Goal: Task Accomplishment & Management: Use online tool/utility

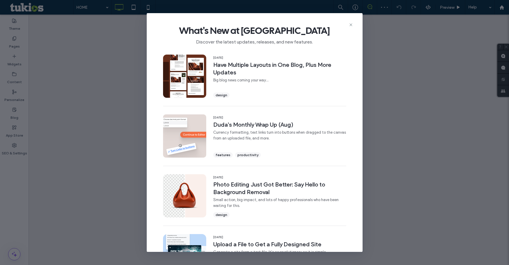
click at [351, 25] on use at bounding box center [350, 25] width 3 height 3
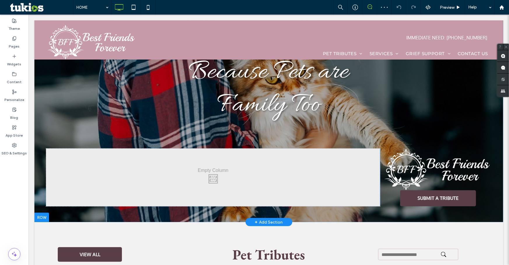
scroll to position [79, 0]
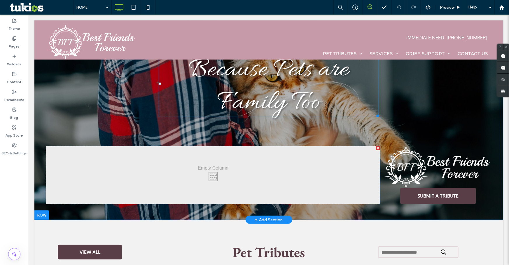
drag, startPoint x: 356, startPoint y: 29, endPoint x: 275, endPoint y: 106, distance: 111.4
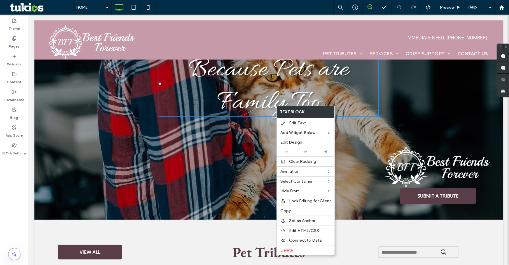
drag, startPoint x: 255, startPoint y: 130, endPoint x: 249, endPoint y: 136, distance: 8.3
drag, startPoint x: 249, startPoint y: 137, endPoint x: 200, endPoint y: 26, distance: 120.9
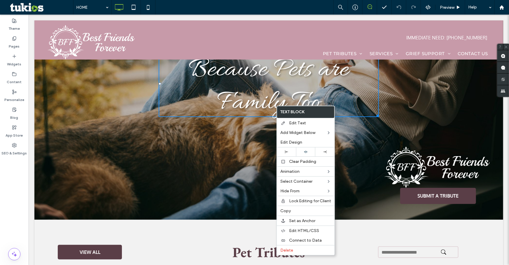
drag, startPoint x: 188, startPoint y: 2, endPoint x: 172, endPoint y: 10, distance: 18.1
drag, startPoint x: 172, startPoint y: 10, endPoint x: 165, endPoint y: 10, distance: 6.4
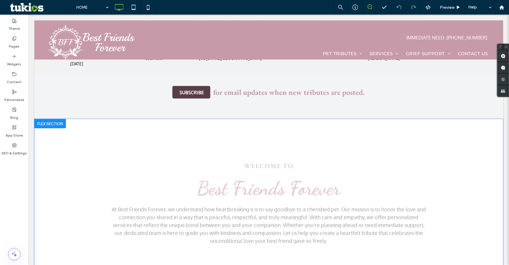
scroll to position [504, 0]
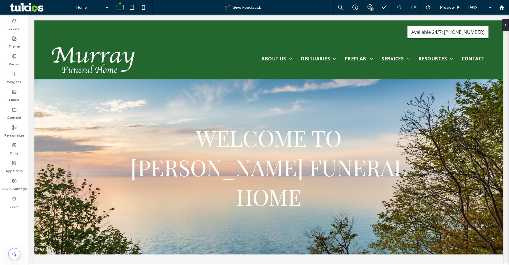
click at [370, 8] on div "8" at bounding box center [372, 9] width 4 height 4
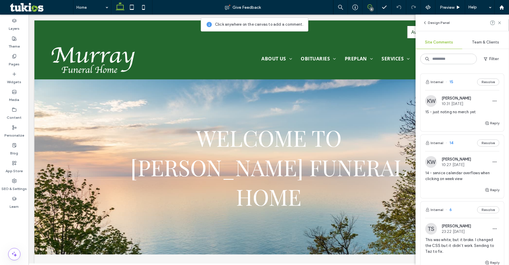
click at [467, 101] on div "Kyle Whiting 10:31 Sep 12 2025" at bounding box center [456, 101] width 29 height 10
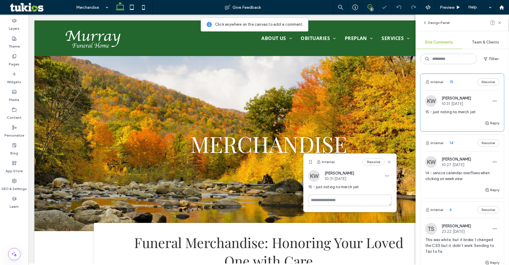
scroll to position [199, 0]
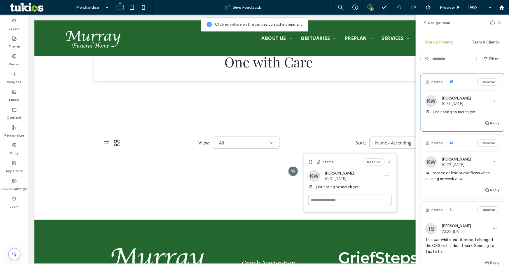
click at [460, 158] on span "Kyle Whiting" at bounding box center [456, 159] width 29 height 4
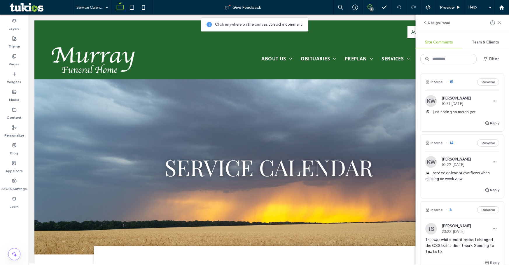
scroll to position [0, 0]
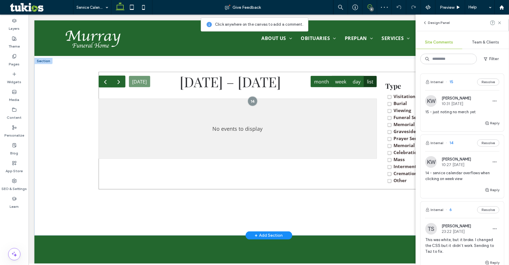
scroll to position [181, 0]
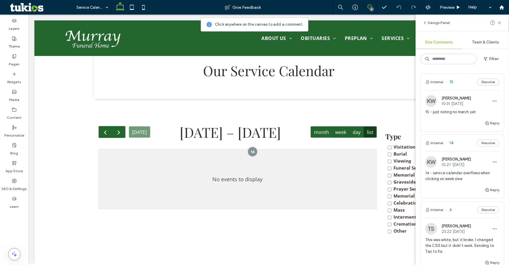
click at [463, 166] on span "10:27 Sep 12 2025" at bounding box center [456, 164] width 29 height 4
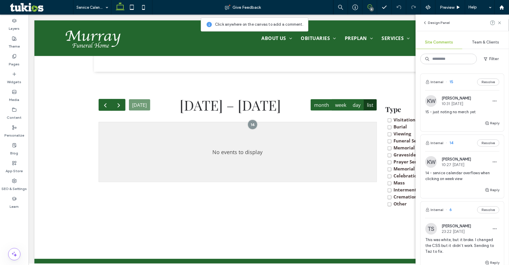
scroll to position [208, 0]
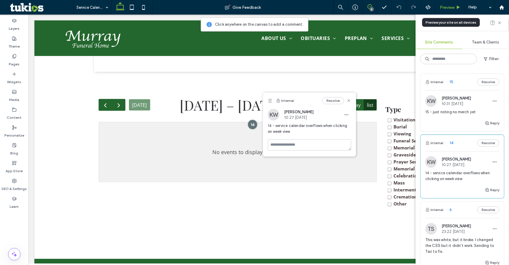
click at [454, 8] on span "Preview" at bounding box center [447, 7] width 15 height 5
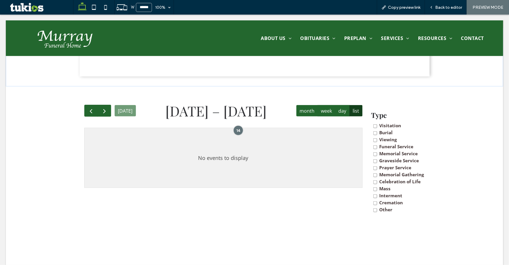
scroll to position [203, 0]
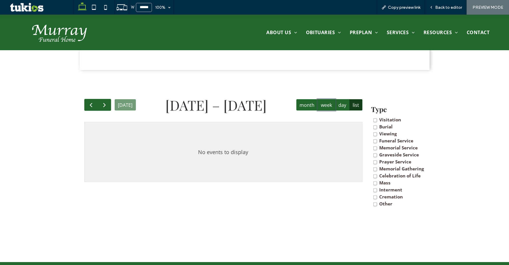
click at [325, 108] on button "week" at bounding box center [327, 104] width 18 height 11
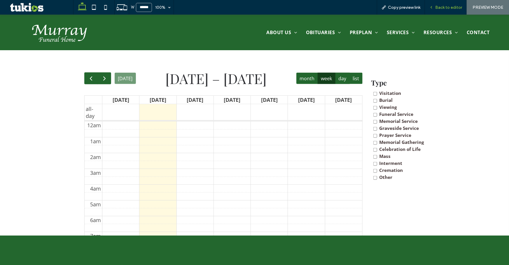
click at [448, 10] on span "Back to editor" at bounding box center [448, 7] width 27 height 5
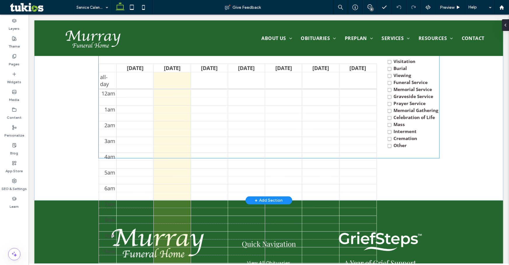
scroll to position [262, 0]
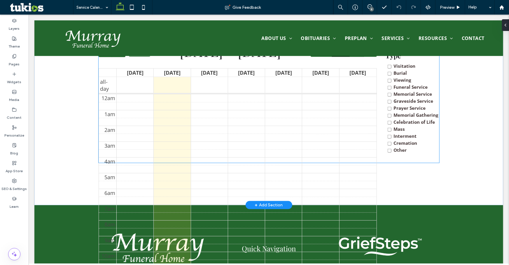
click at [340, 137] on td at bounding box center [246, 137] width 260 height 8
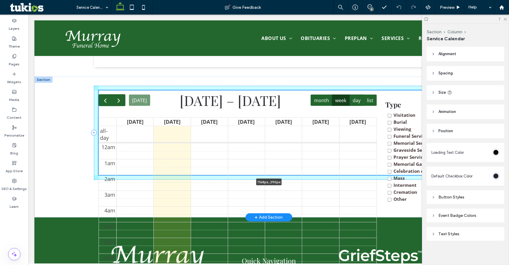
scroll to position [183, 0]
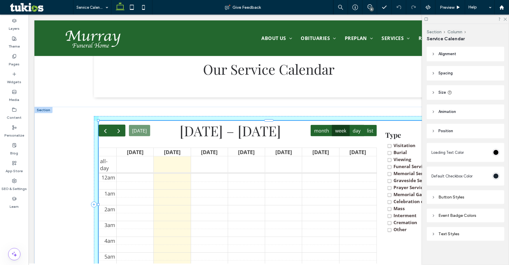
drag, startPoint x: 266, startPoint y: 162, endPoint x: 277, endPoint y: 185, distance: 25.6
click at [277, 185] on div "today Sep 14 – 20, 2025 month week day list Sun 9/14 Mon 9/15 Tue 9/16 Wed 9/17…" at bounding box center [269, 218] width 350 height 224
type input "***"
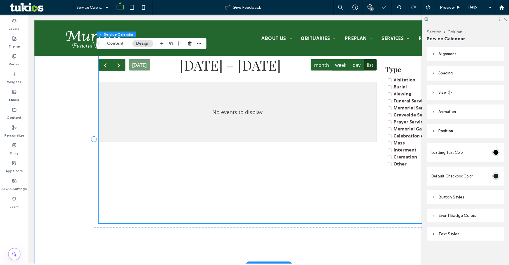
scroll to position [209, 0]
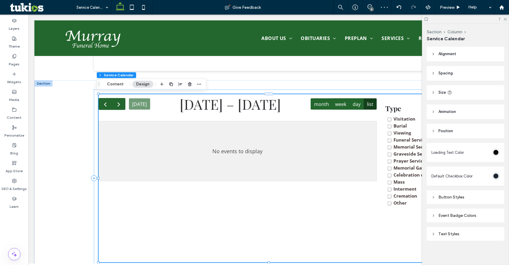
click at [337, 105] on button "week" at bounding box center [341, 103] width 18 height 11
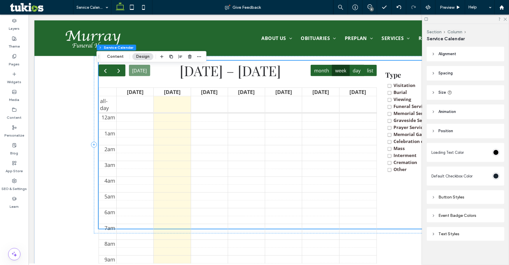
scroll to position [236, 0]
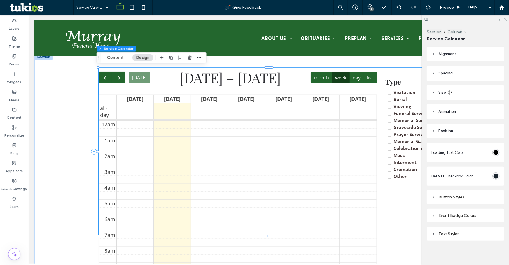
drag, startPoint x: 505, startPoint y: 20, endPoint x: 392, endPoint y: 51, distance: 116.9
click at [505, 20] on icon at bounding box center [505, 19] width 4 height 4
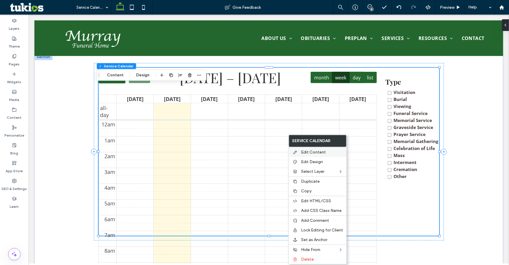
click at [313, 152] on span "Edit Content" at bounding box center [313, 152] width 25 height 5
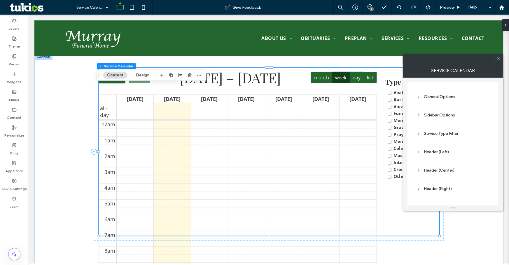
click at [443, 98] on div "General Options" at bounding box center [453, 96] width 72 height 5
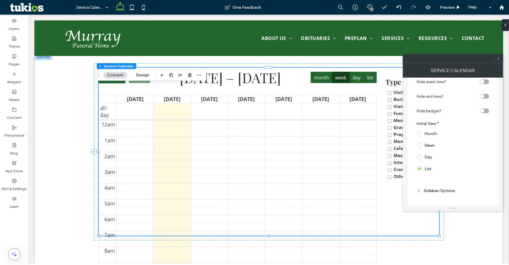
scroll to position [106, 0]
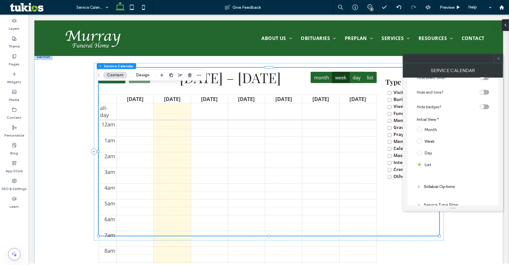
click at [424, 140] on label "Week" at bounding box center [426, 141] width 18 height 5
click at [423, 152] on label "Day" at bounding box center [424, 152] width 15 height 5
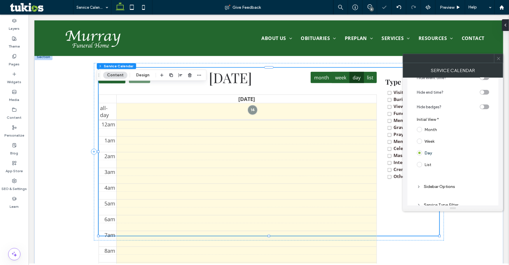
click at [423, 165] on label "List" at bounding box center [424, 164] width 15 height 5
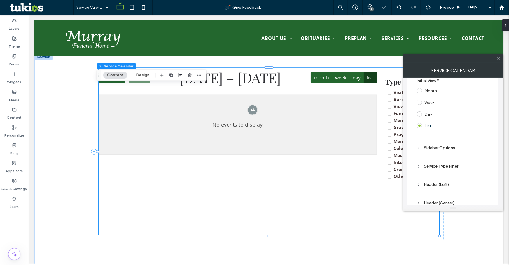
scroll to position [159, 0]
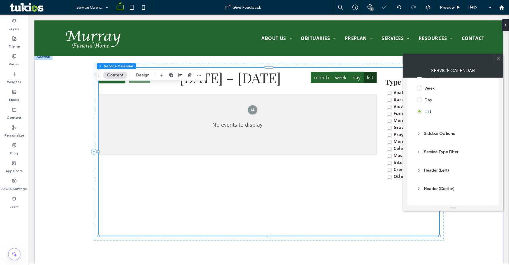
click at [422, 134] on div "Sidebar Options" at bounding box center [453, 133] width 72 height 5
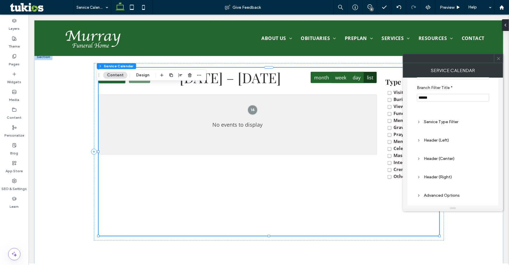
click at [430, 124] on div "Service Type Filter" at bounding box center [453, 121] width 72 height 5
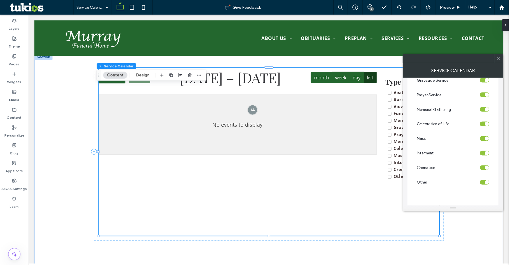
scroll to position [599, 0]
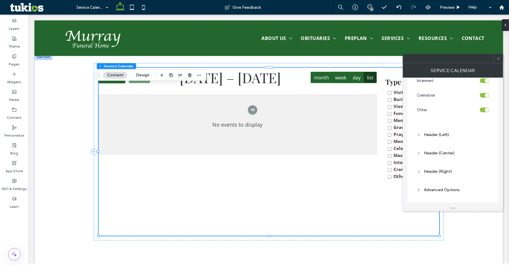
drag, startPoint x: 432, startPoint y: 126, endPoint x: 433, endPoint y: 134, distance: 7.7
click at [435, 138] on div "Header (Left)" at bounding box center [453, 135] width 72 height 8
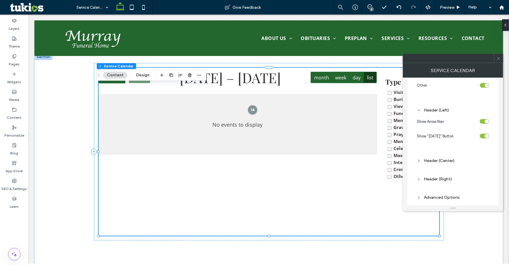
scroll to position [631, 0]
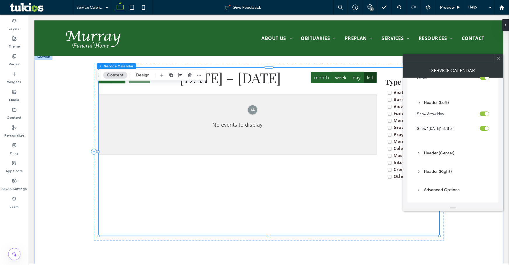
click at [444, 157] on div "Header (Center)" at bounding box center [453, 153] width 82 height 14
click at [434, 188] on div "Advanced Options" at bounding box center [453, 189] width 72 height 5
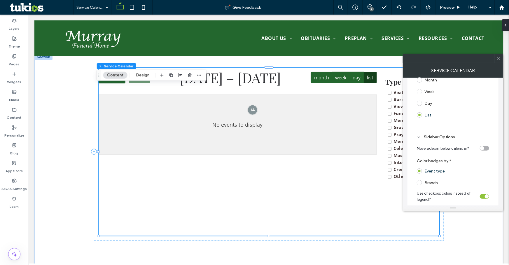
scroll to position [0, 0]
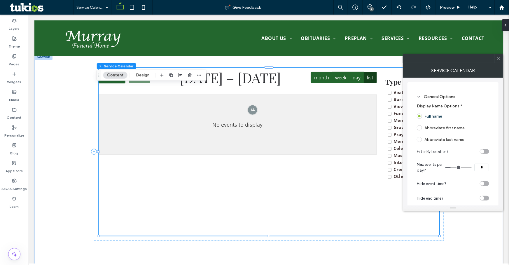
click at [498, 60] on icon at bounding box center [498, 58] width 4 height 4
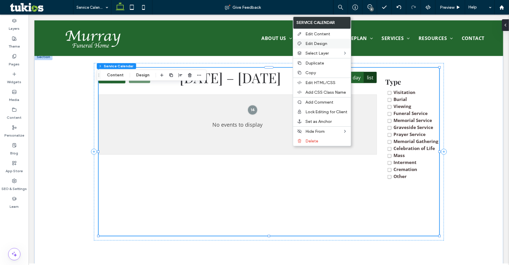
drag, startPoint x: 320, startPoint y: 40, endPoint x: 324, endPoint y: 48, distance: 8.9
click at [320, 40] on div "Edit Design" at bounding box center [322, 44] width 58 height 10
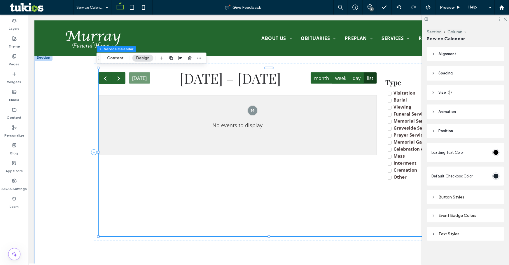
click at [443, 94] on span "Size" at bounding box center [442, 93] width 8 height 6
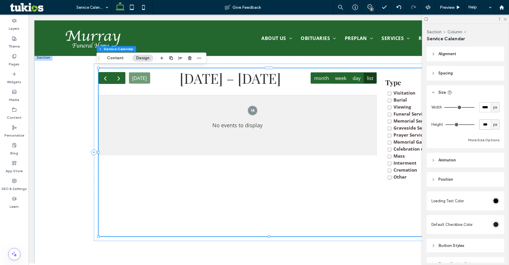
click at [486, 123] on input "***" at bounding box center [485, 124] width 12 height 10
click at [488, 123] on input "***" at bounding box center [485, 124] width 12 height 10
click at [493, 124] on span "px" at bounding box center [495, 125] width 4 height 6
click at [493, 144] on div "px % vh vw A" at bounding box center [493, 155] width 8 height 51
click at [445, 141] on div "More Size Options" at bounding box center [465, 140] width 68 height 7
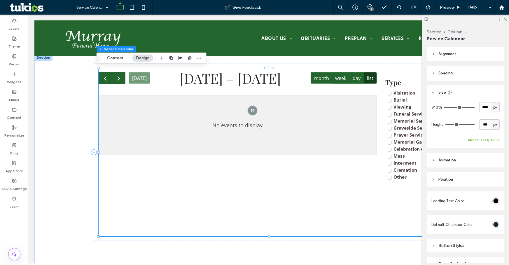
click at [478, 140] on button "More Size Options" at bounding box center [484, 140] width 32 height 7
click at [463, 186] on div "px" at bounding box center [462, 185] width 6 height 6
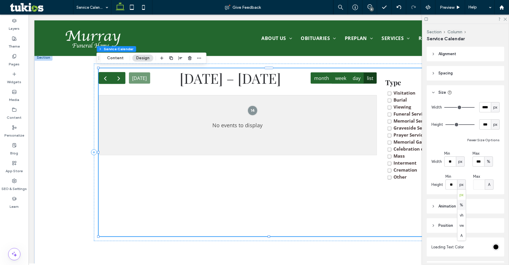
click at [462, 206] on span "%" at bounding box center [462, 205] width 4 height 6
type input "***"
click at [487, 185] on div "A" at bounding box center [489, 185] width 6 height 6
click at [488, 205] on span "%" at bounding box center [489, 205] width 4 height 6
type input "***"
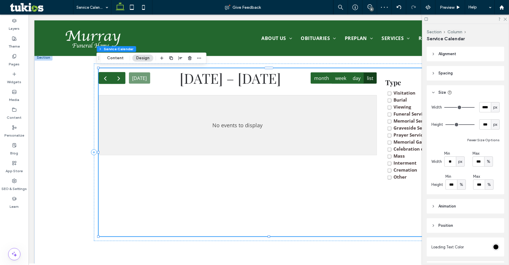
click at [344, 81] on button "week" at bounding box center [341, 77] width 18 height 11
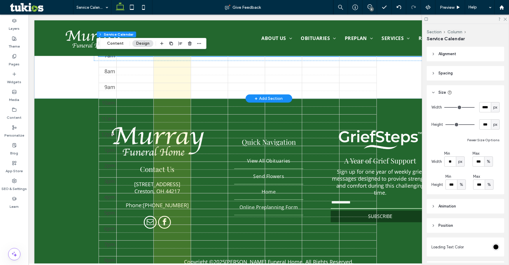
scroll to position [369, 0]
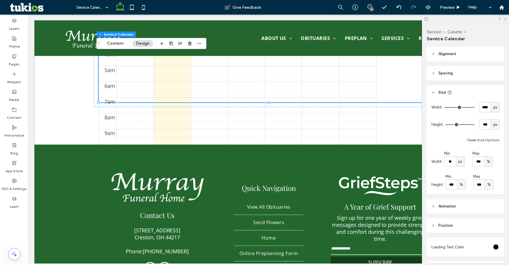
click at [507, 19] on icon at bounding box center [505, 19] width 4 height 4
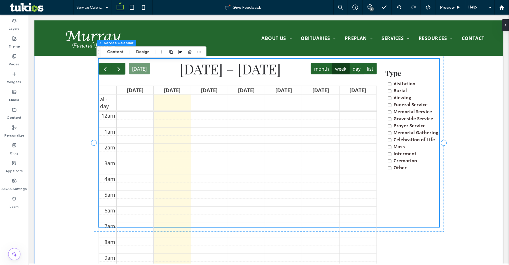
scroll to position [263, 0]
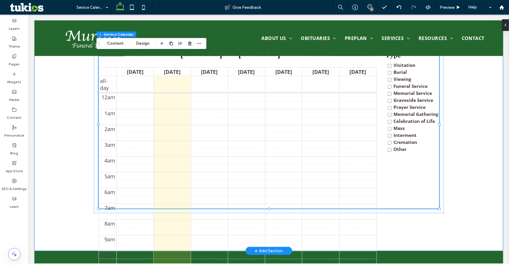
click at [47, 186] on div "today Sep 14 – 20, 2025 month week day list Sun 9/14 Mon 9/15 Tue 9/16 Wed 9/17…" at bounding box center [268, 138] width 469 height 224
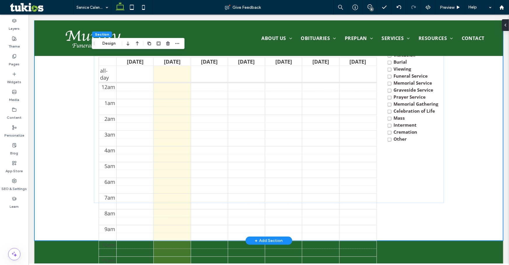
scroll to position [316, 0]
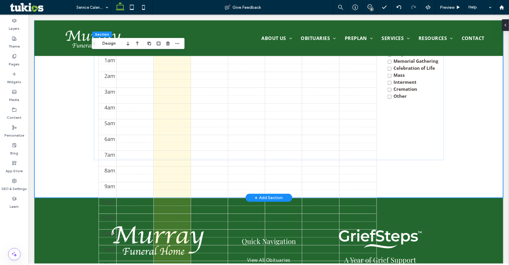
click at [78, 171] on div "today Sep 14 – 20, 2025 month week day list Sun 9/14 Mon 9/15 Tue 9/16 Wed 9/17…" at bounding box center [268, 85] width 469 height 224
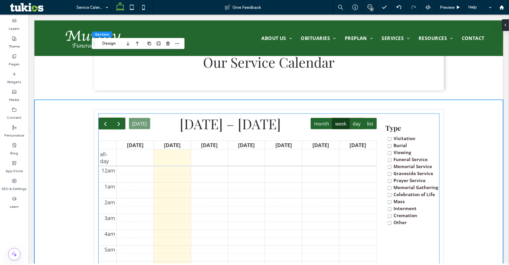
scroll to position [183, 0]
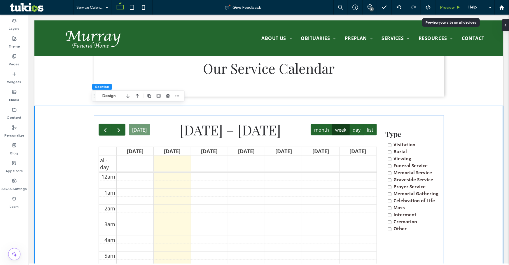
click at [446, 8] on span "Preview" at bounding box center [447, 7] width 15 height 5
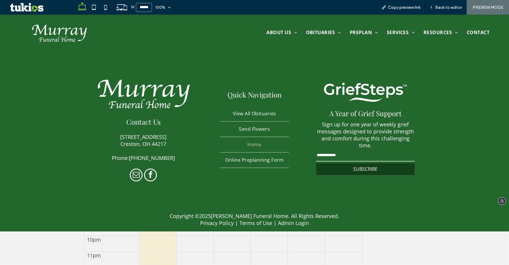
scroll to position [465, 0]
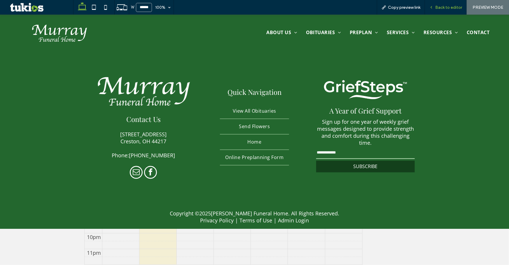
click at [444, 8] on span "Back to editor" at bounding box center [448, 7] width 27 height 5
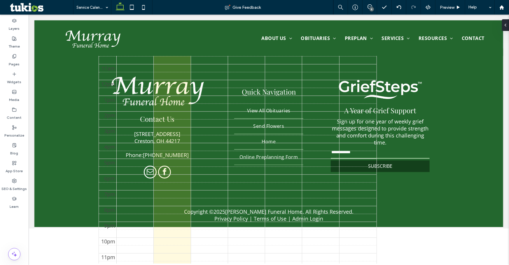
scroll to position [285, 0]
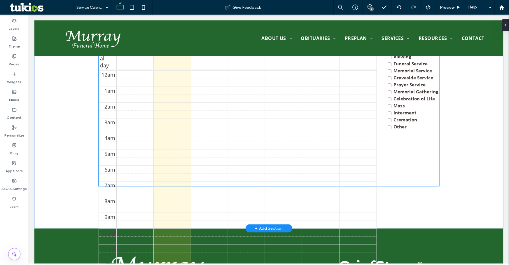
click at [213, 154] on td at bounding box center [246, 153] width 260 height 8
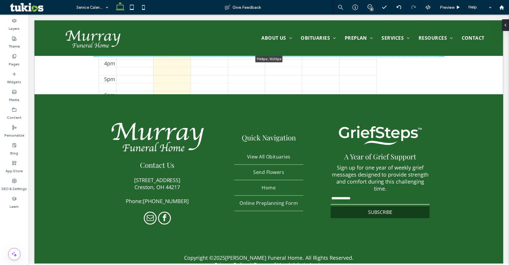
scroll to position [545, 0]
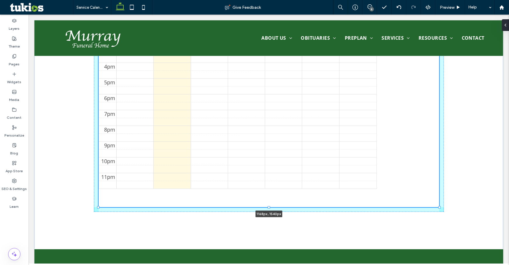
drag, startPoint x: 267, startPoint y: 132, endPoint x: 234, endPoint y: 273, distance: 144.7
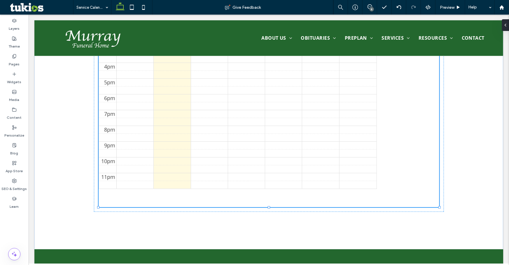
type input "****"
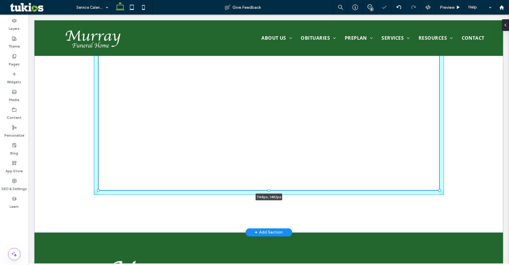
drag, startPoint x: 267, startPoint y: 206, endPoint x: 267, endPoint y: 198, distance: 8.5
type input "****"
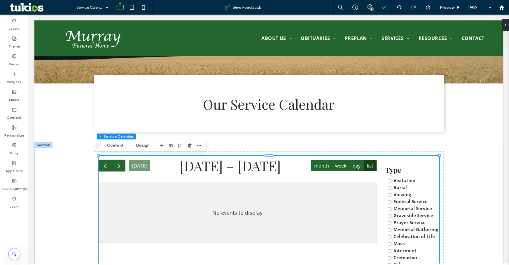
click at [344, 164] on button "week" at bounding box center [341, 165] width 18 height 11
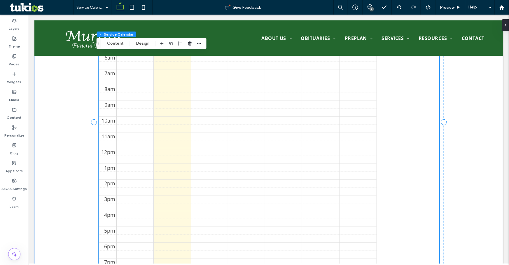
scroll to position [439, 0]
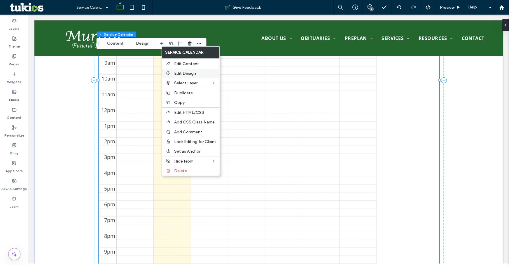
click at [179, 72] on span "Edit Design" at bounding box center [185, 73] width 22 height 5
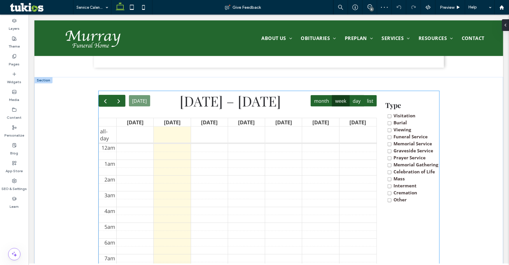
scroll to position [180, 0]
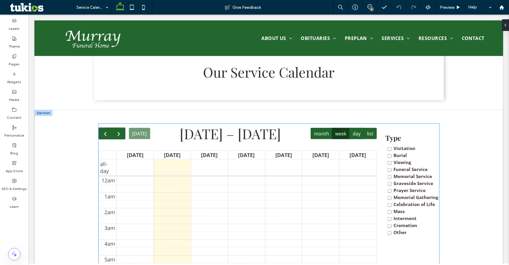
click at [353, 136] on button "day" at bounding box center [356, 132] width 15 height 11
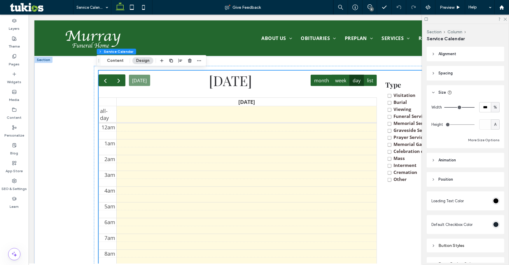
scroll to position [232, 0]
click at [319, 85] on button "month" at bounding box center [321, 80] width 22 height 11
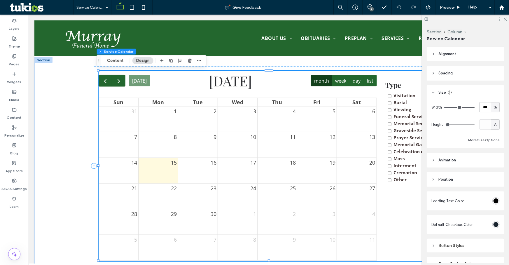
click at [366, 80] on button "list" at bounding box center [369, 80] width 13 height 11
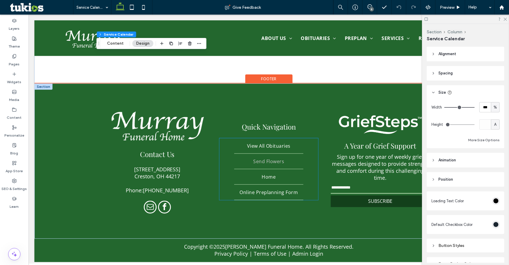
scroll to position [277, 0]
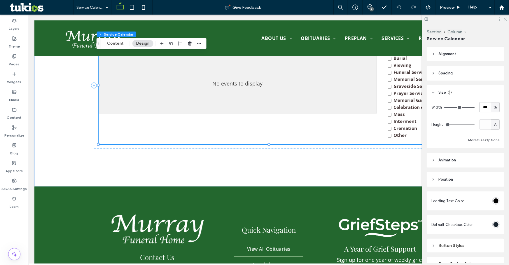
click at [506, 19] on icon at bounding box center [505, 19] width 4 height 4
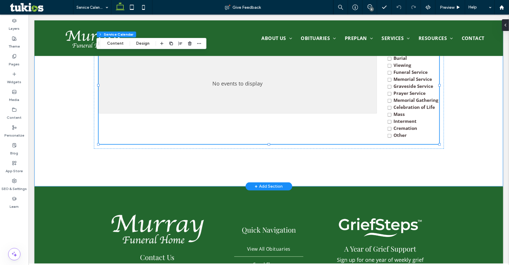
drag, startPoint x: 72, startPoint y: 156, endPoint x: 58, endPoint y: 173, distance: 22.4
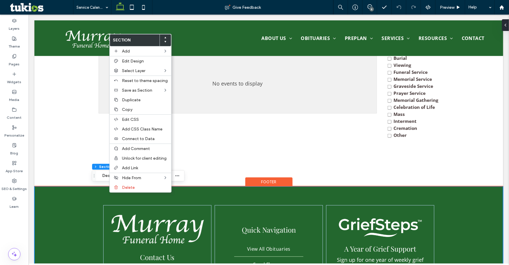
scroll to position [277, 0]
